Goal: Task Accomplishment & Management: Use online tool/utility

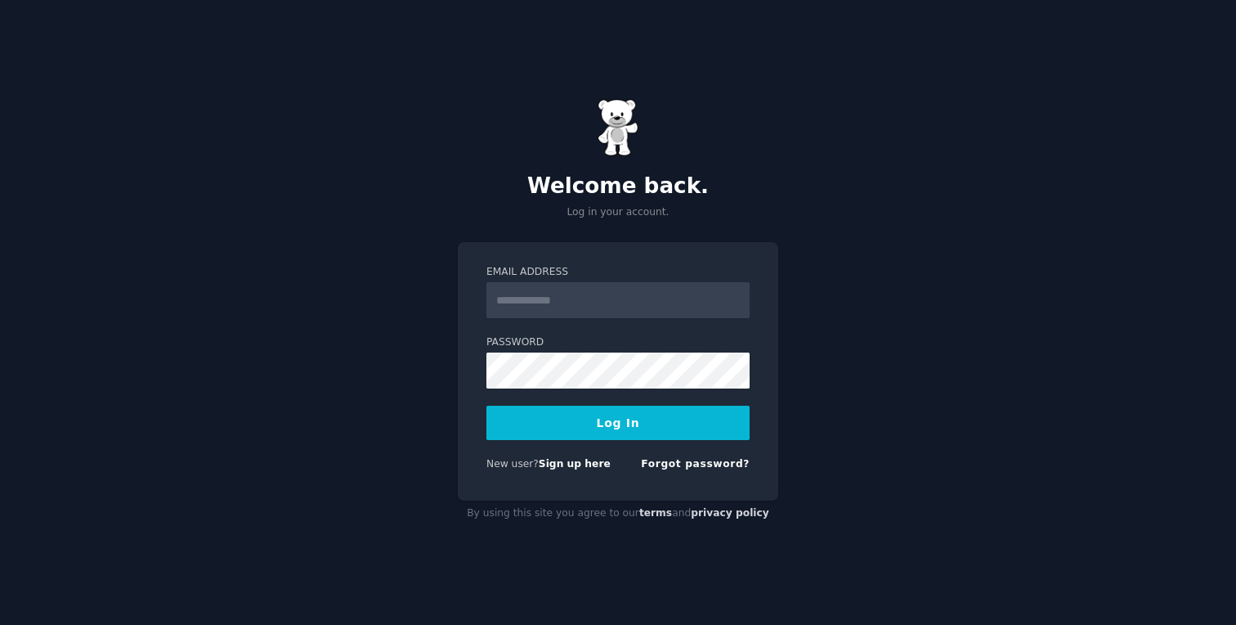
type input "**********"
click at [653, 428] on button "Log In" at bounding box center [617, 422] width 263 height 34
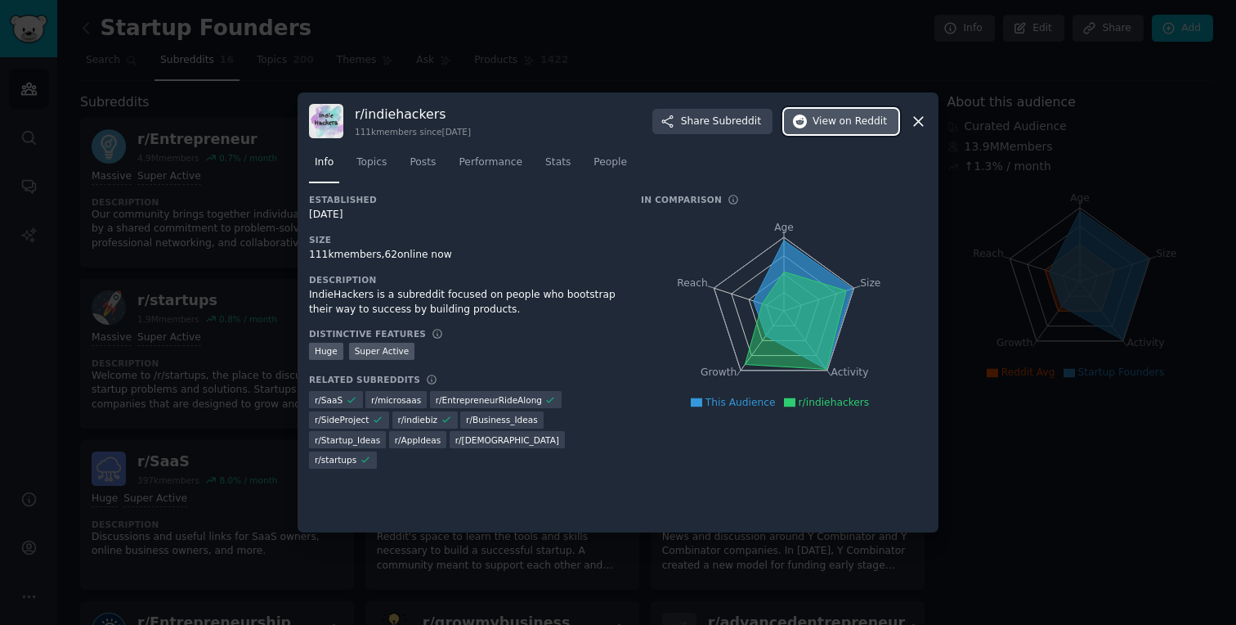
click at [820, 122] on span "View on Reddit" at bounding box center [850, 121] width 74 height 15
